Goal: Information Seeking & Learning: Stay updated

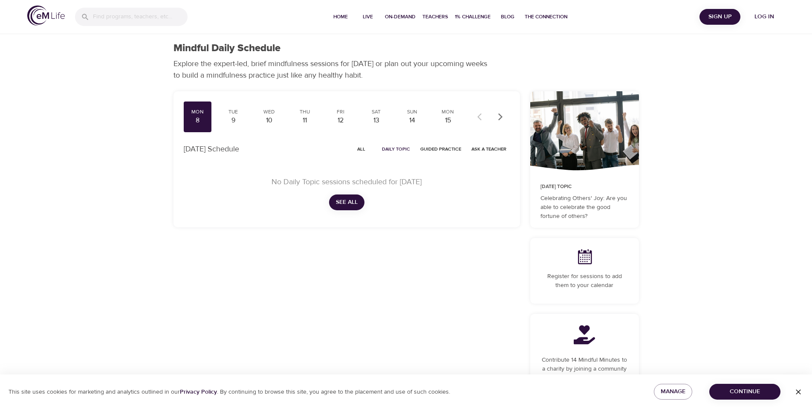
click at [198, 120] on div "8" at bounding box center [197, 121] width 21 height 10
click at [234, 118] on div "9" at bounding box center [233, 121] width 21 height 10
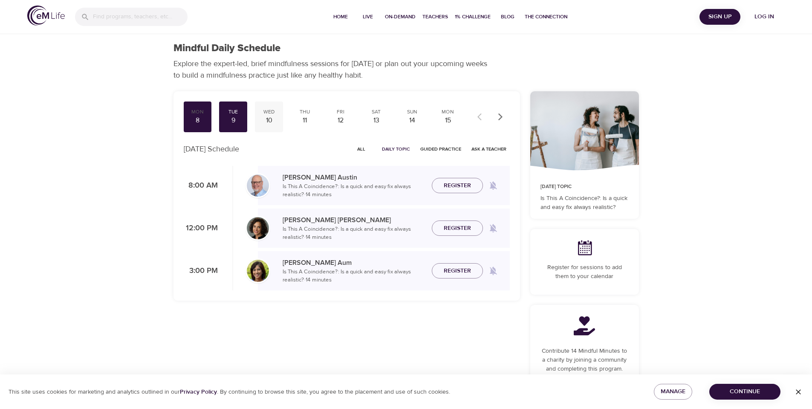
click at [273, 118] on div "10" at bounding box center [268, 121] width 21 height 10
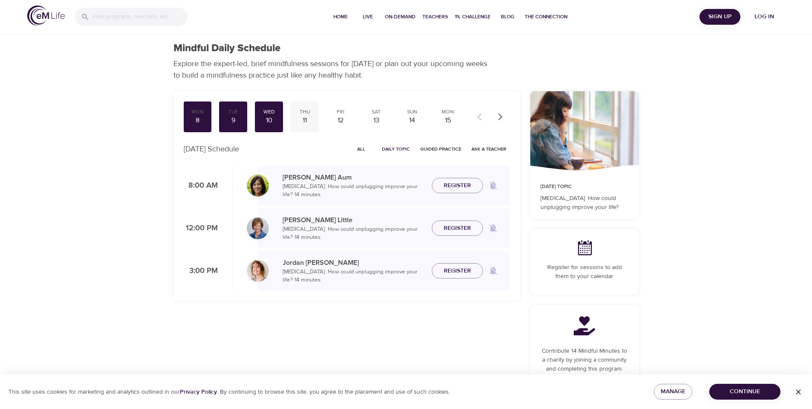
click at [305, 118] on div "11" at bounding box center [304, 121] width 21 height 10
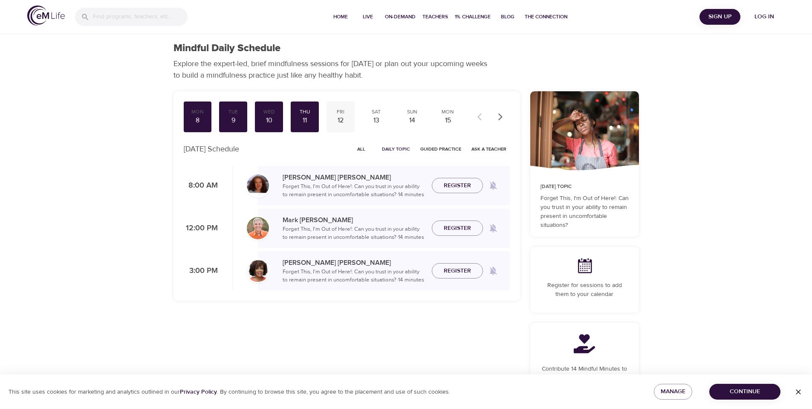
click at [334, 119] on div "12" at bounding box center [340, 121] width 21 height 10
